Goal: Transaction & Acquisition: Purchase product/service

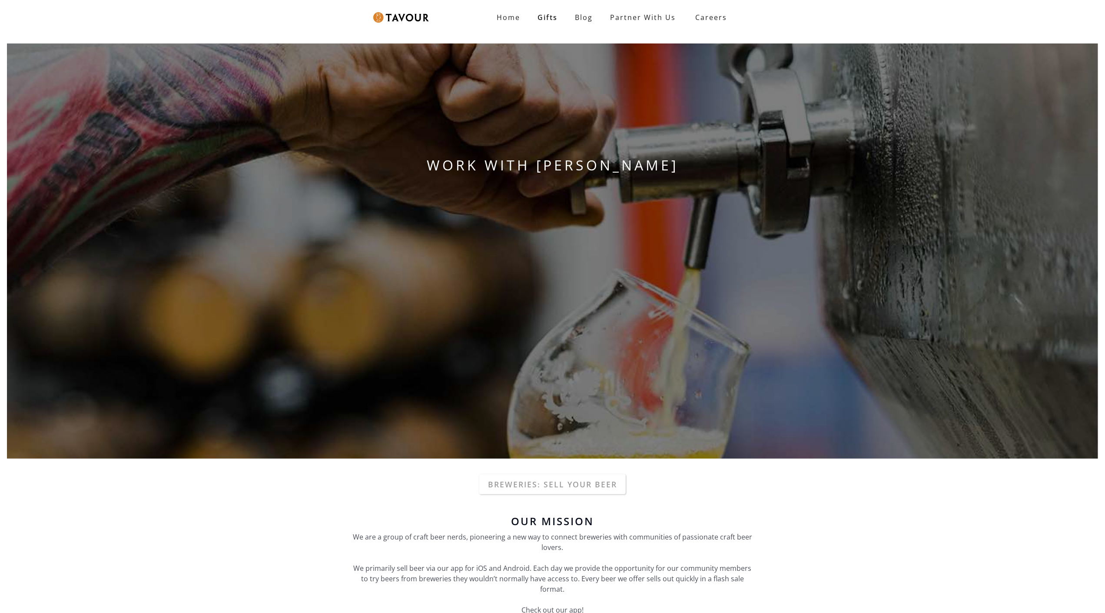
click at [70, 58] on div "WORK WITH [PERSON_NAME]" at bounding box center [552, 250] width 1105 height 429
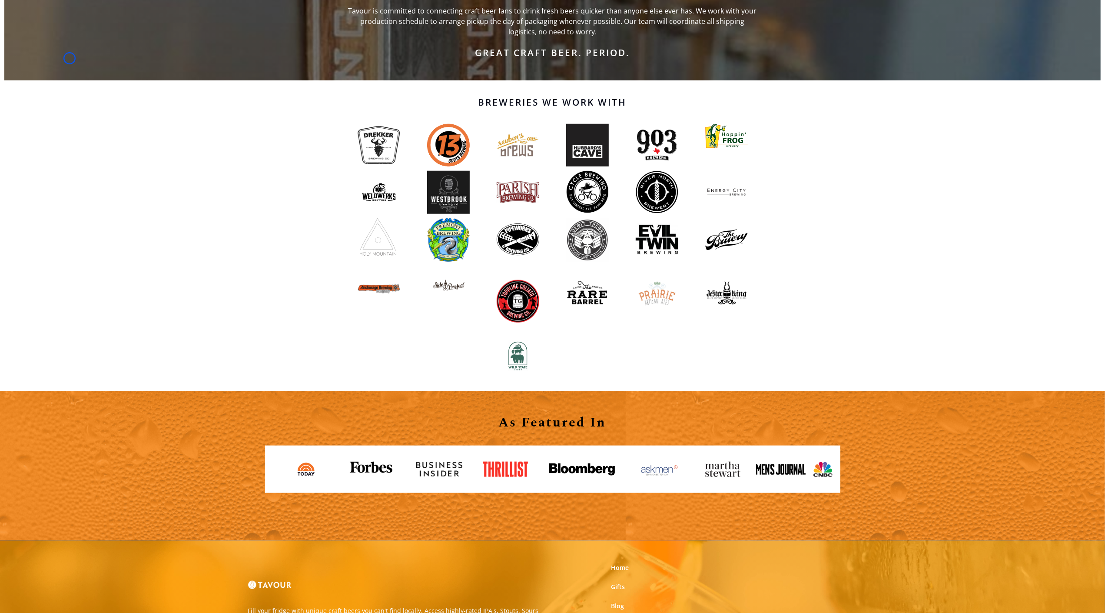
scroll to position [776, 0]
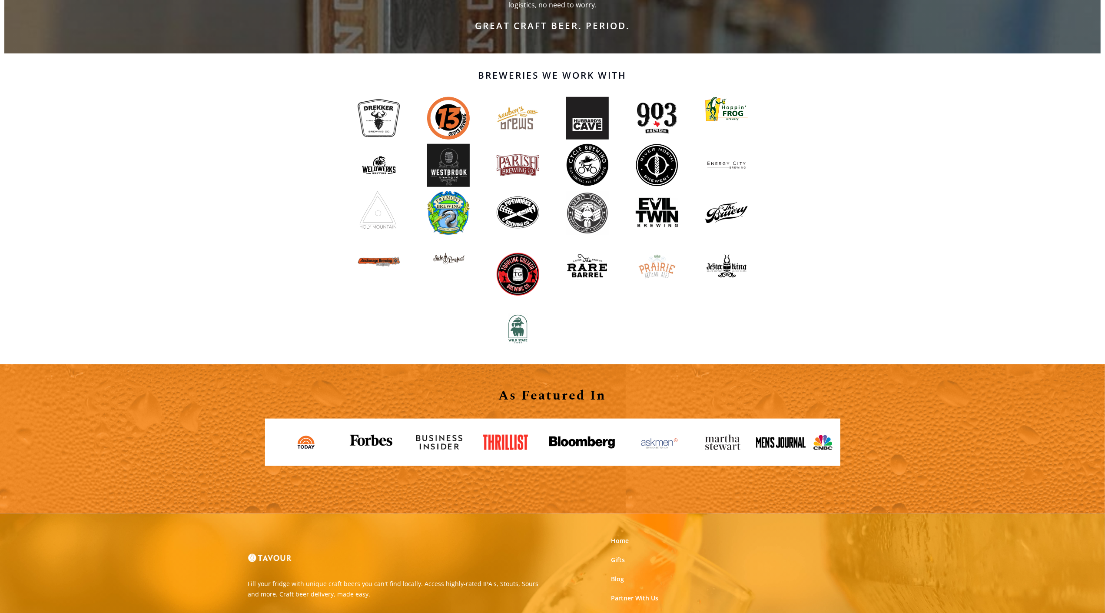
click at [70, 58] on div "Breweries We Work With" at bounding box center [552, 208] width 1105 height 311
click at [75, 70] on div "Breweries We Work With" at bounding box center [552, 208] width 1105 height 311
click at [50, 57] on div "Breweries We Work With" at bounding box center [552, 208] width 1105 height 311
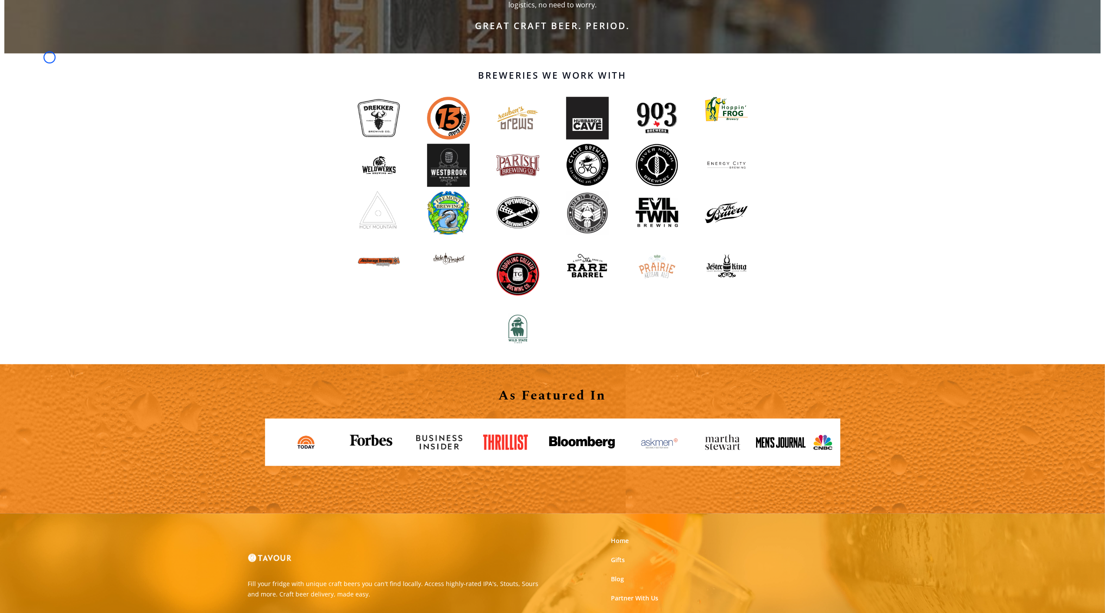
scroll to position [899, 0]
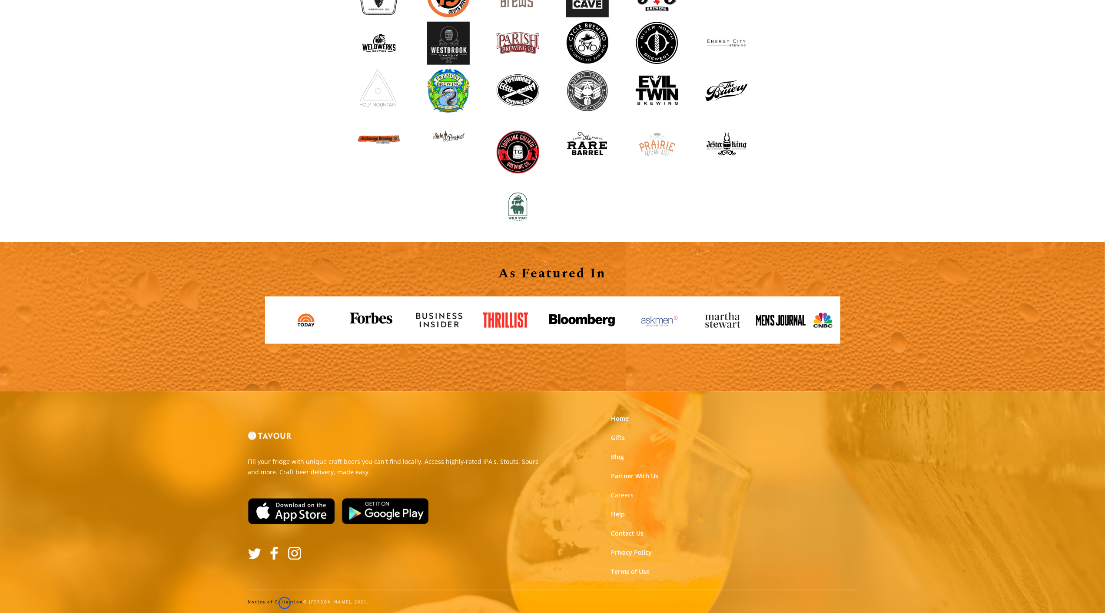
click at [285, 603] on link "Notice of Collection" at bounding box center [276, 602] width 56 height 6
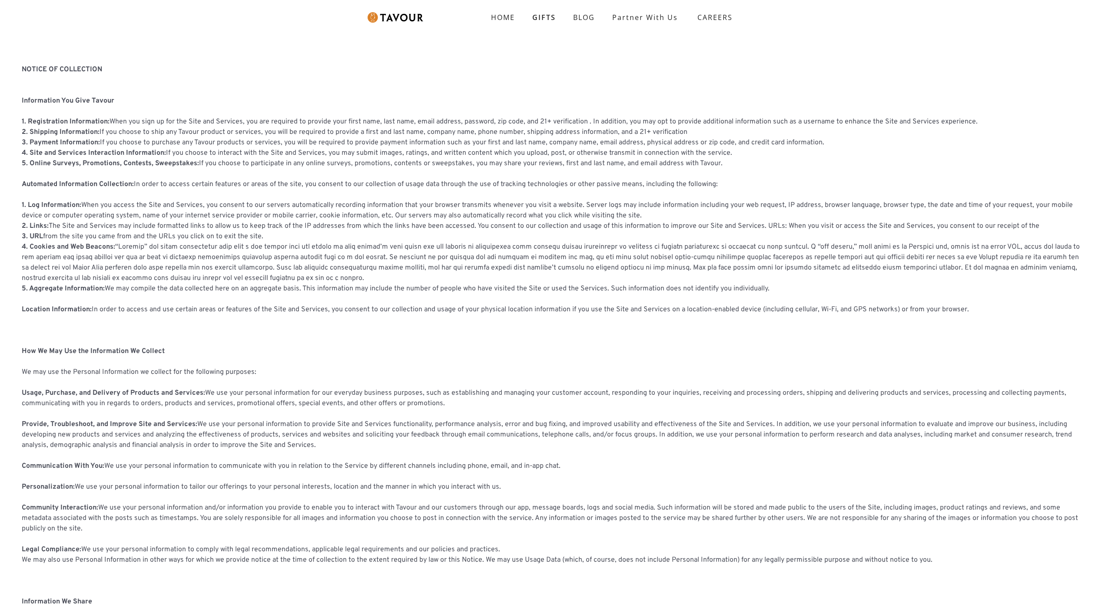
click at [49, 84] on p "NOTICE OF COLLECTION ‍ Information You Give Tavour ‍ 1. Registration Informatio…" at bounding box center [553, 444] width 1062 height 761
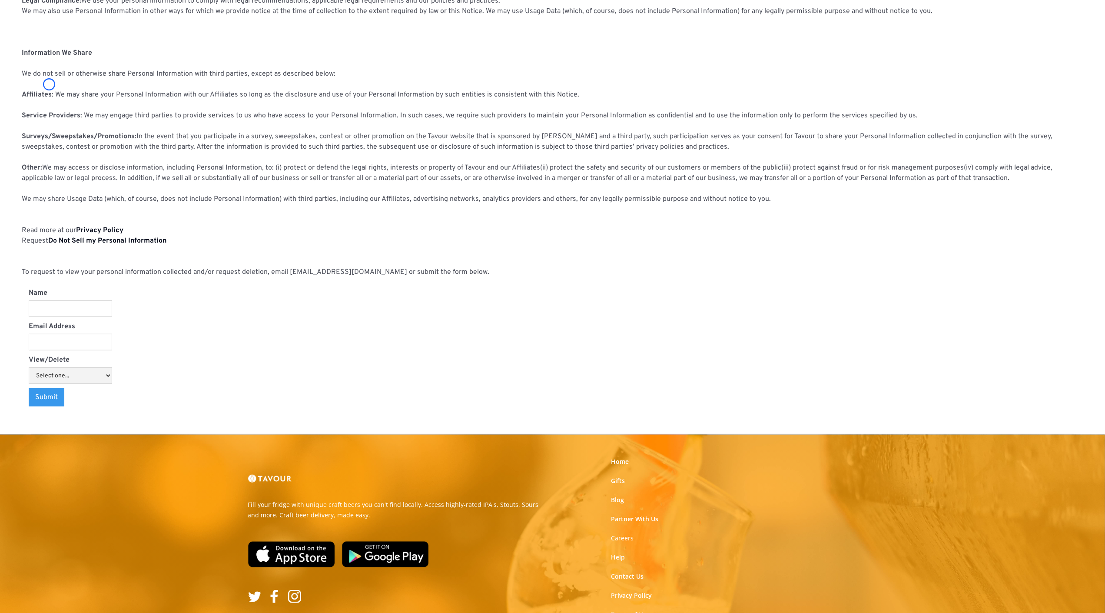
scroll to position [565, 0]
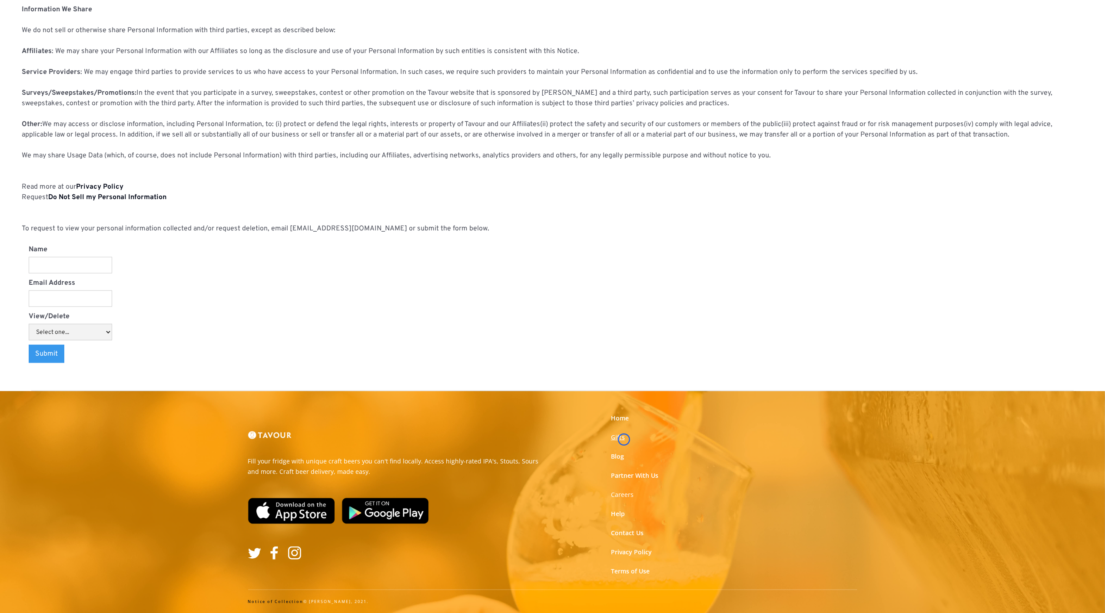
click at [624, 439] on link "Gifts" at bounding box center [618, 437] width 14 height 9
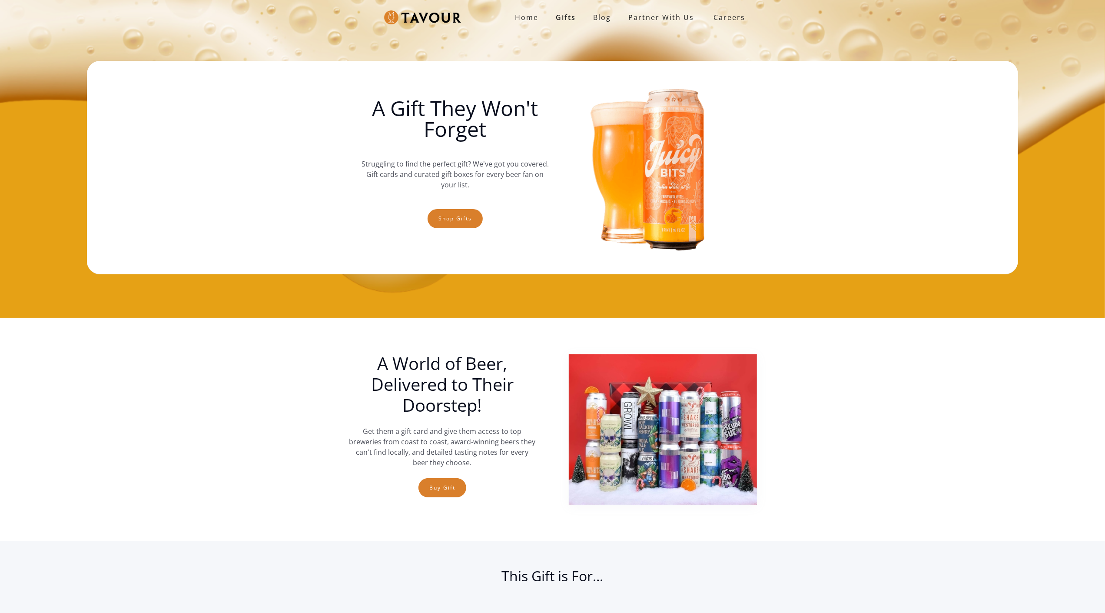
click at [624, 439] on img at bounding box center [663, 429] width 188 height 150
click at [68, 79] on div "Home Gifts Blog partner with us SIGN UP Careers A Gift They Won't Forget Strugg…" at bounding box center [552, 159] width 1105 height 318
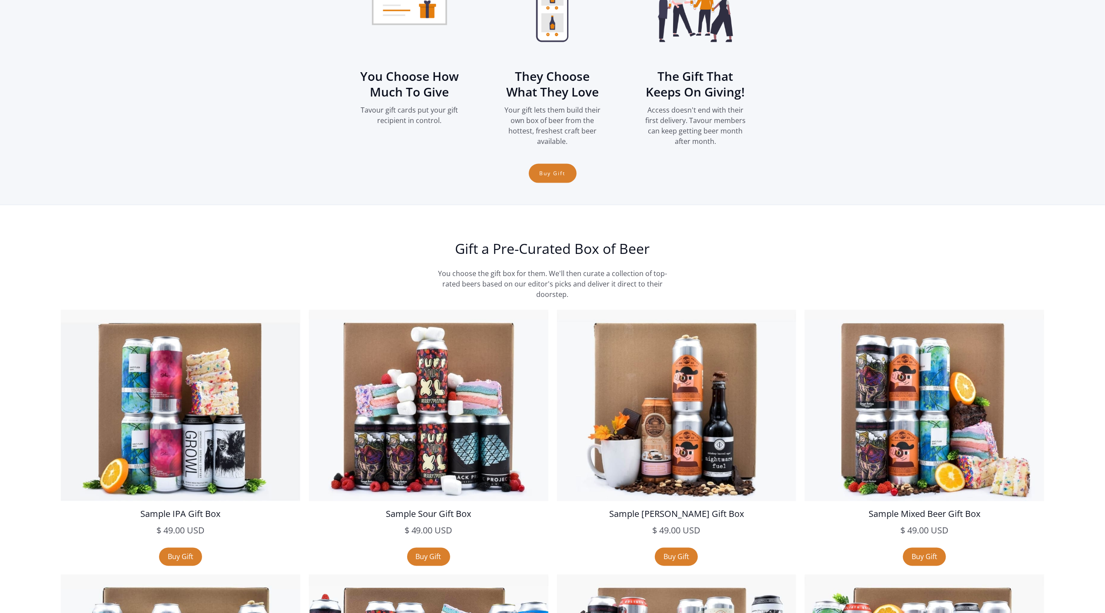
scroll to position [1320, 0]
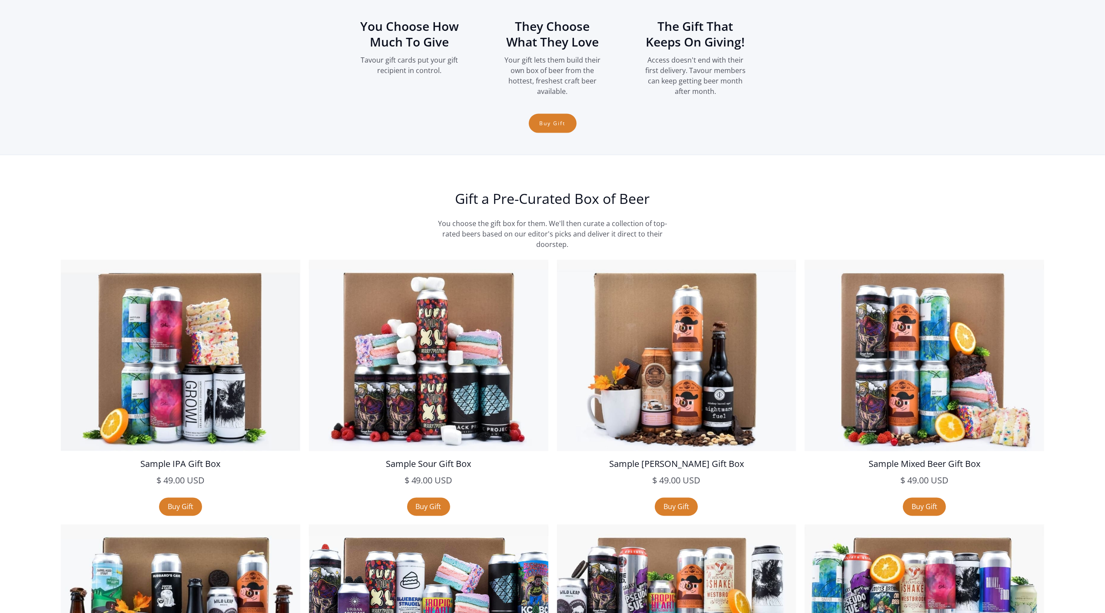
click at [68, 79] on section "How Gift Cards Work You Choose How Much To Give Tavour gift cards put your gift…" at bounding box center [552, 2] width 1105 height 306
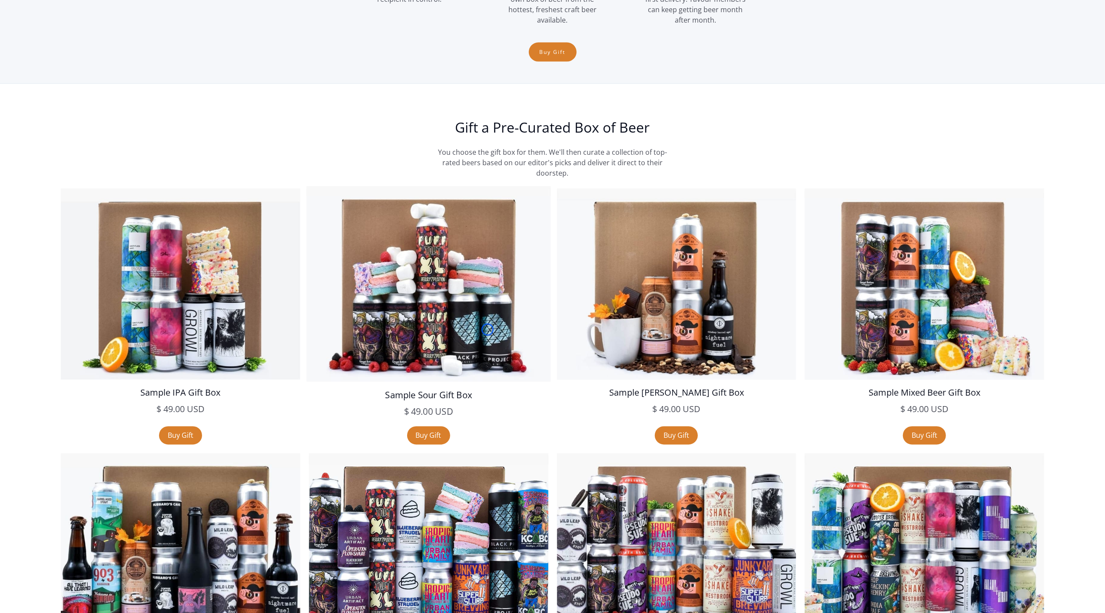
click at [488, 329] on img at bounding box center [428, 283] width 244 height 195
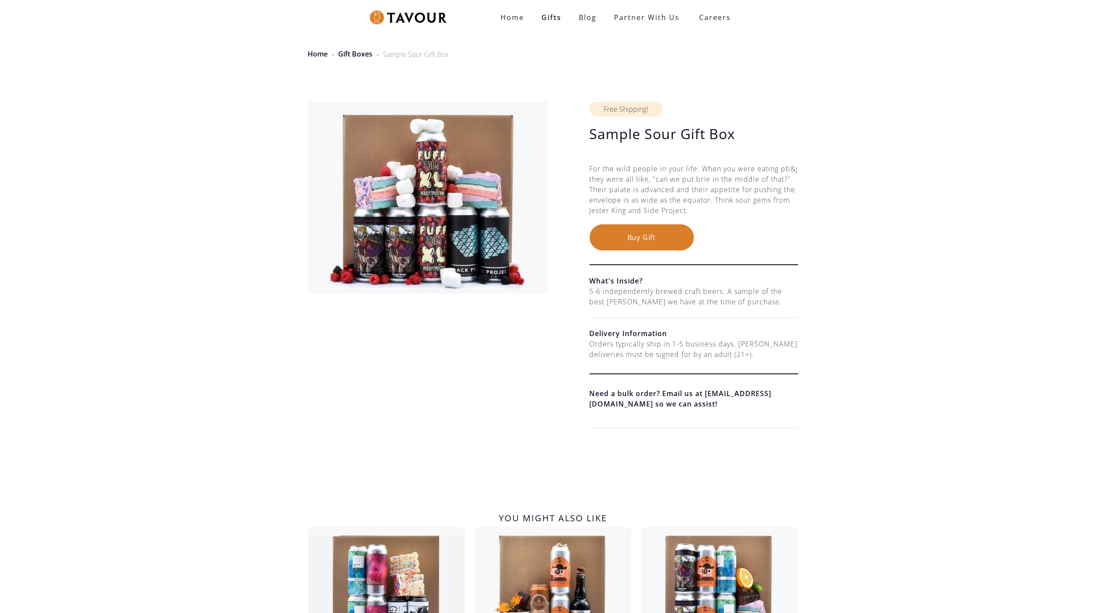
click at [488, 329] on div at bounding box center [428, 267] width 240 height 331
click at [49, 53] on div "Home Gift Boxes Sample Sour Gift Box" at bounding box center [552, 49] width 1105 height 43
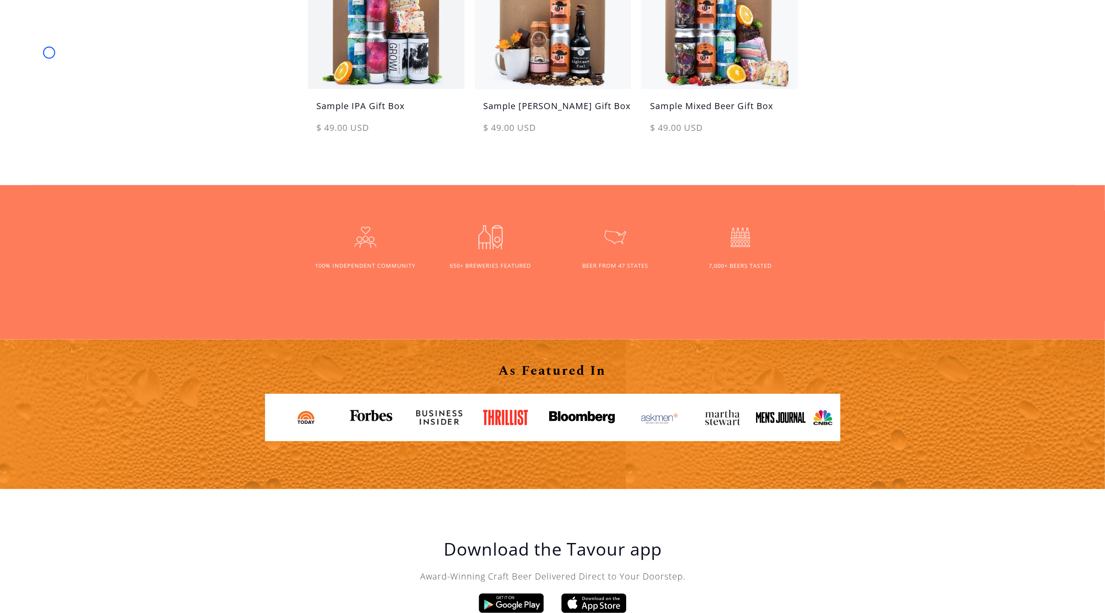
scroll to position [577, 0]
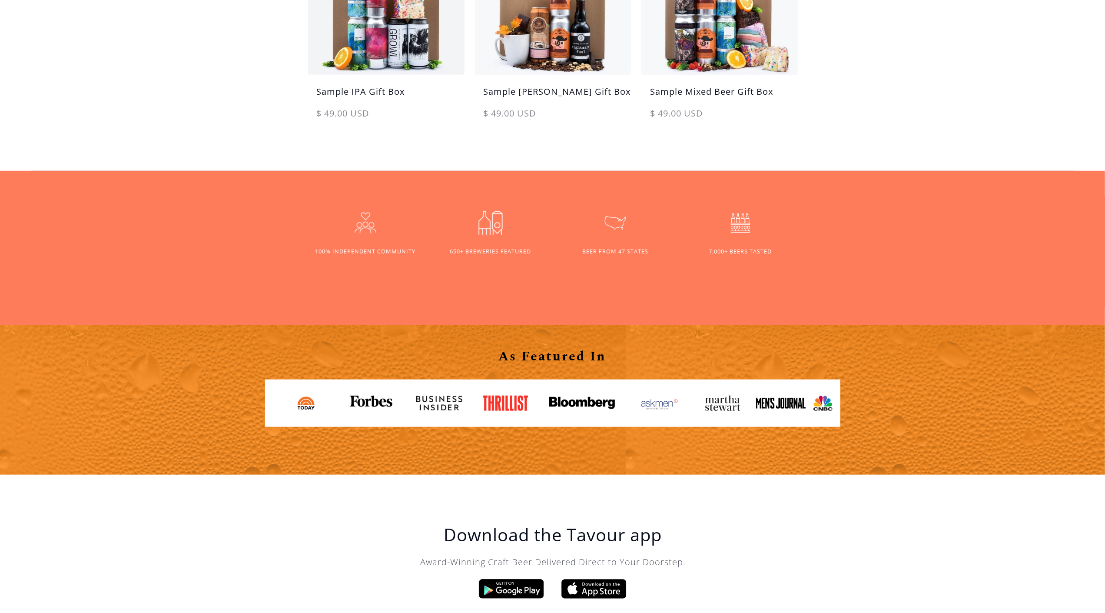
click at [49, 53] on div "You might also like Sample IPA Gift Box $ 49.00 USD $ 49.00 USD sale Sample Sto…" at bounding box center [552, 24] width 1105 height 294
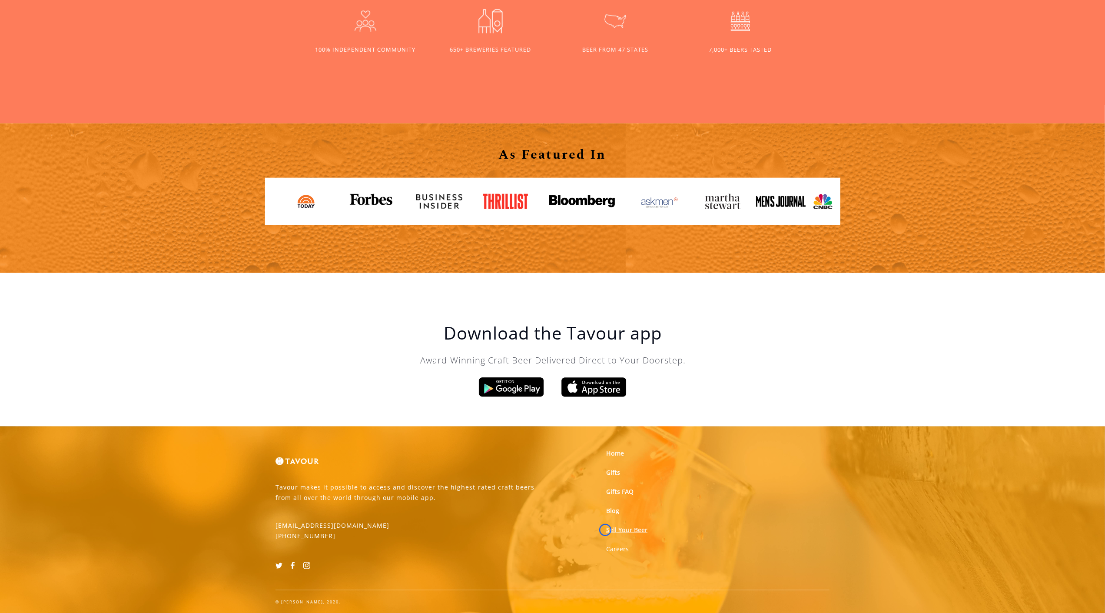
click at [606, 530] on link "Sell Your Beer" at bounding box center [626, 529] width 41 height 9
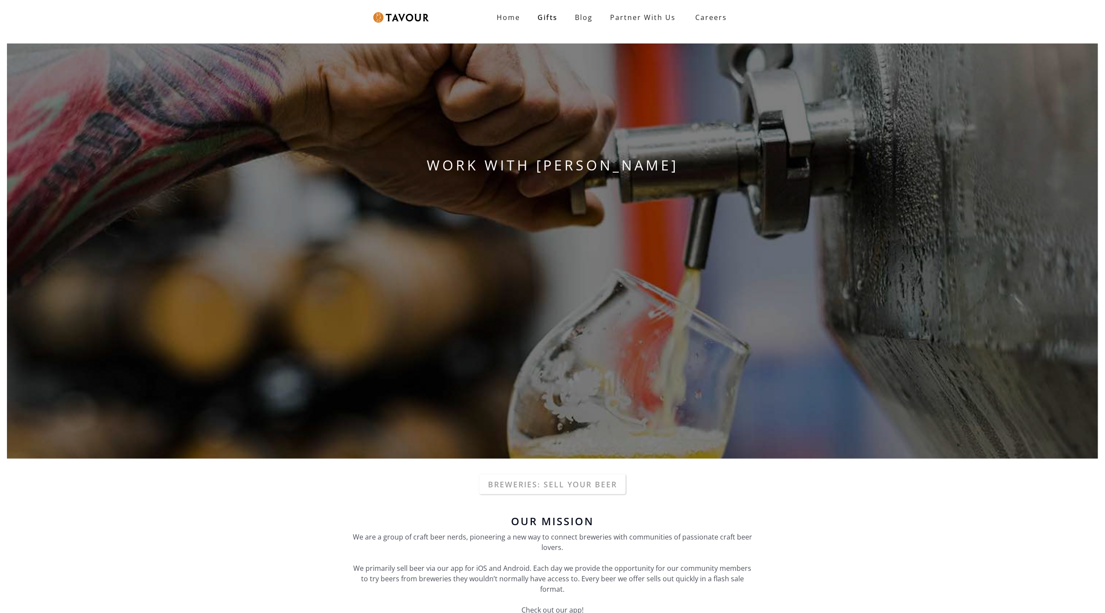
click at [605, 530] on div "Our Mission We are a group of craft beer nerds, pioneering a new way to connect…" at bounding box center [552, 568] width 408 height 114
click at [67, 58] on div "WORK WITH [PERSON_NAME]" at bounding box center [552, 250] width 1105 height 429
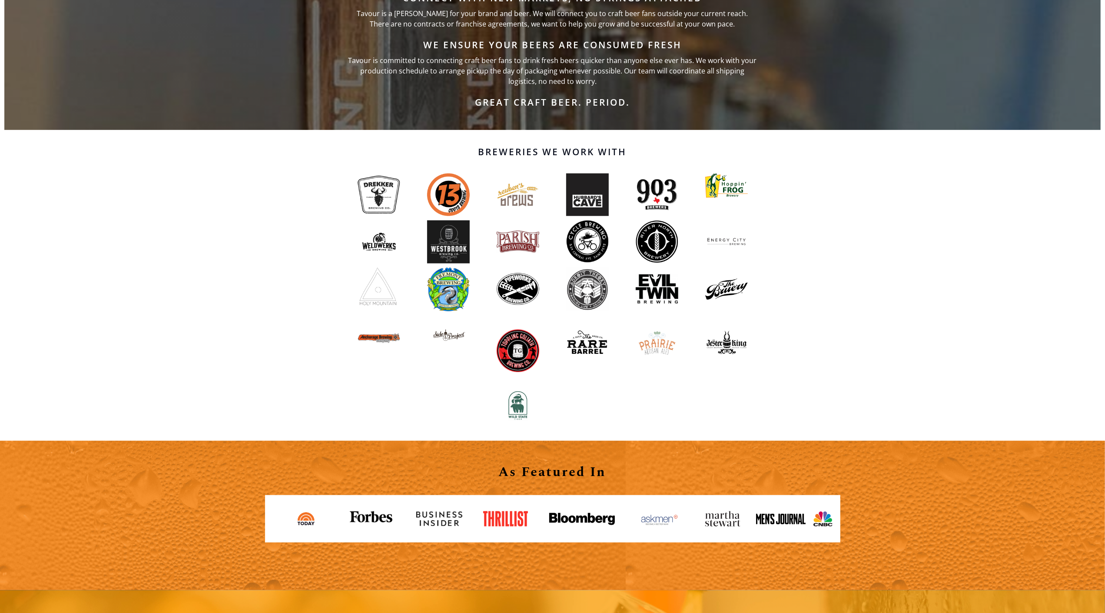
scroll to position [779, 0]
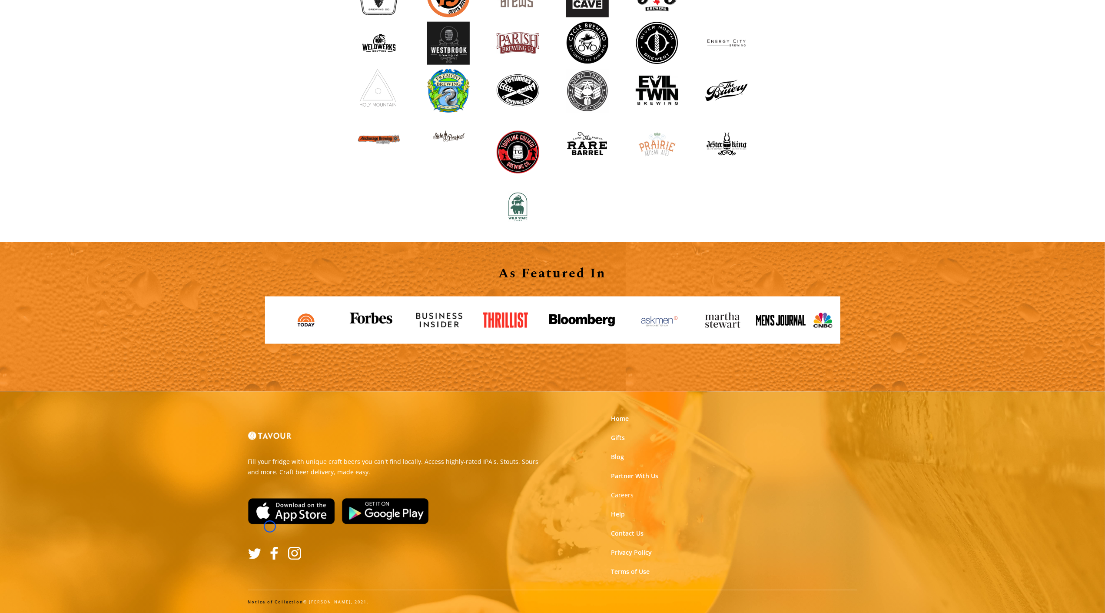
click at [270, 526] on link at bounding box center [292, 510] width 94 height 33
